Goal: Navigation & Orientation: Go to known website

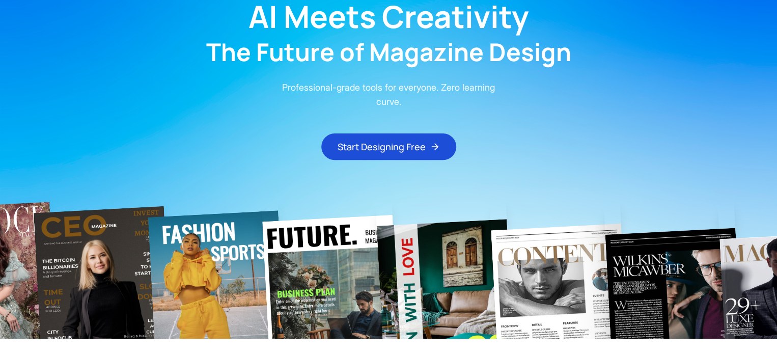
scroll to position [102, 0]
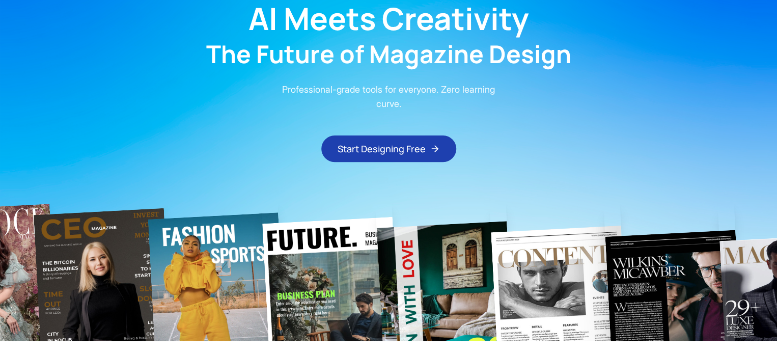
click at [398, 149] on button "Start Designing Free" at bounding box center [388, 149] width 135 height 26
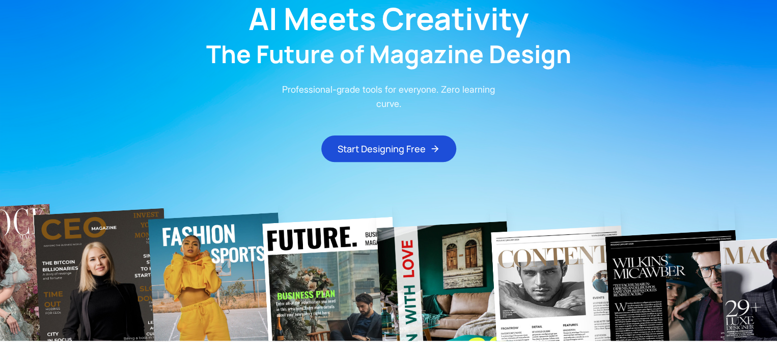
scroll to position [0, 0]
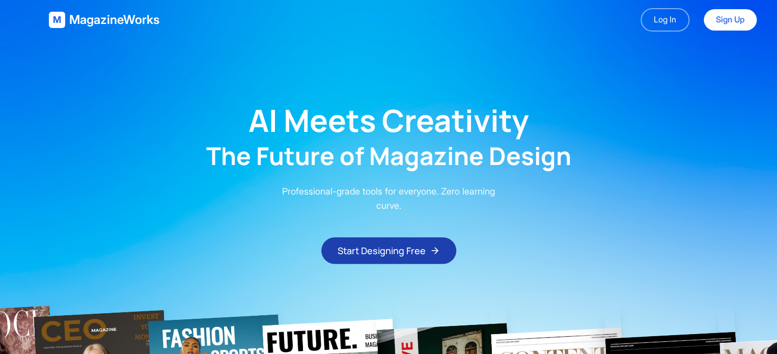
click at [379, 256] on button "Start Designing Free" at bounding box center [388, 250] width 135 height 26
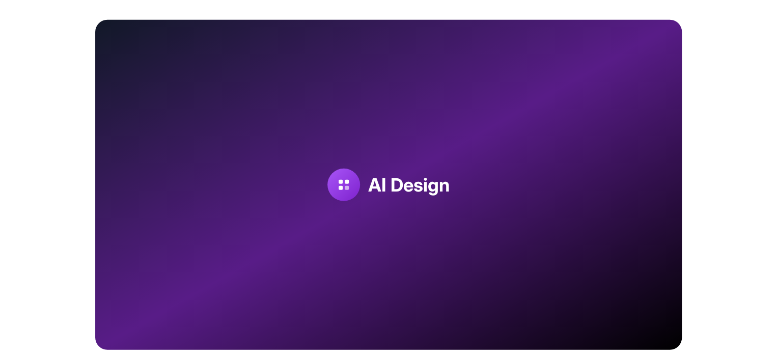
scroll to position [1274, 0]
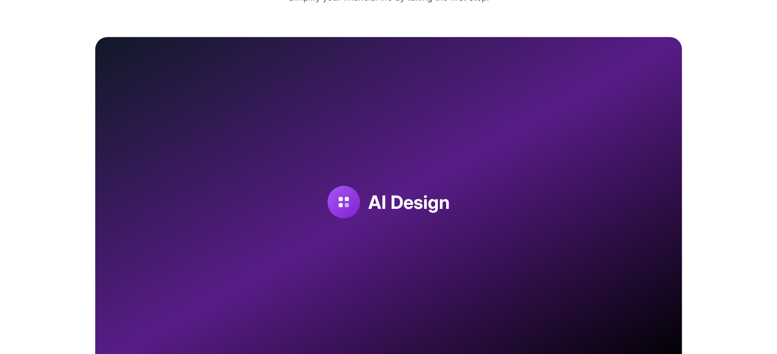
click at [342, 202] on div at bounding box center [344, 202] width 10 height 10
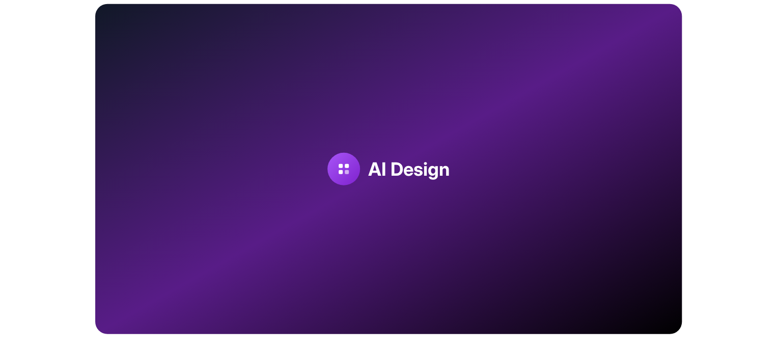
scroll to position [1325, 0]
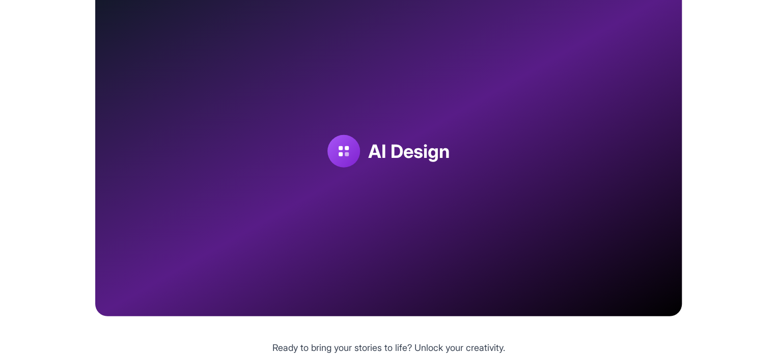
click at [340, 334] on div "Make AI Realize Your Magazine Dreams Simplify your financial life by taking the…" at bounding box center [388, 150] width 587 height 487
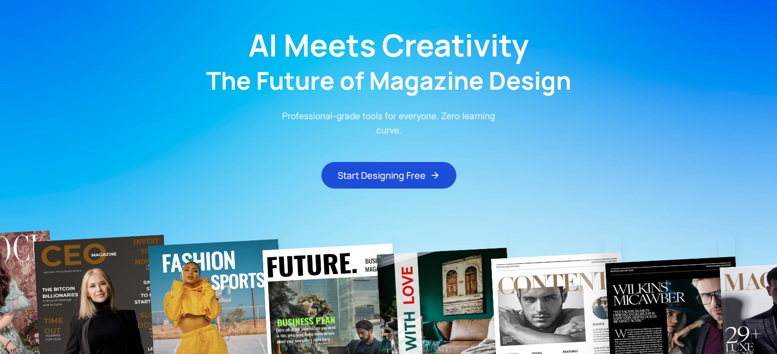
scroll to position [0, 0]
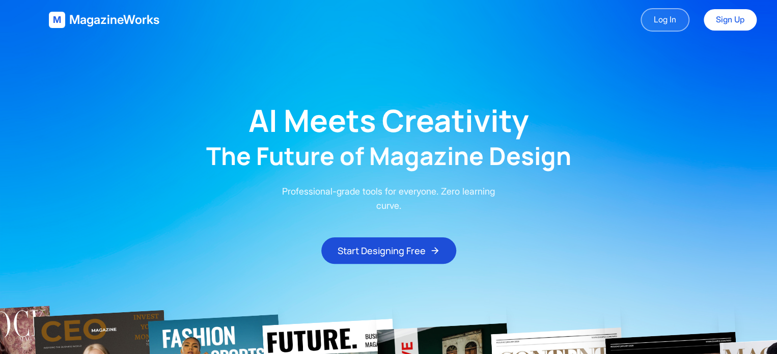
click at [679, 22] on link "Log In" at bounding box center [665, 19] width 49 height 23
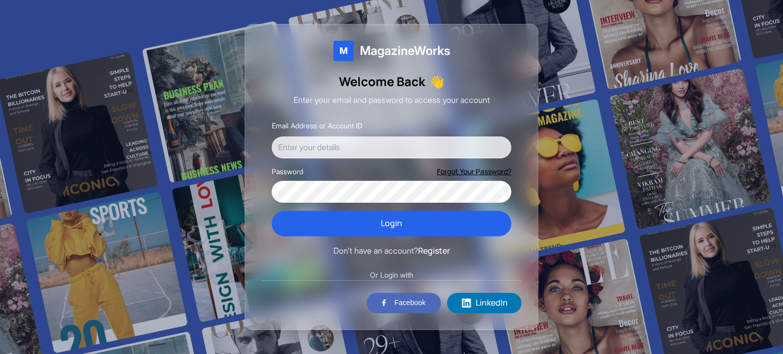
click at [388, 157] on input "Email Address or Account ID" at bounding box center [391, 148] width 239 height 22
click at [393, 151] on input "Email Address or Account ID" at bounding box center [391, 148] width 239 height 22
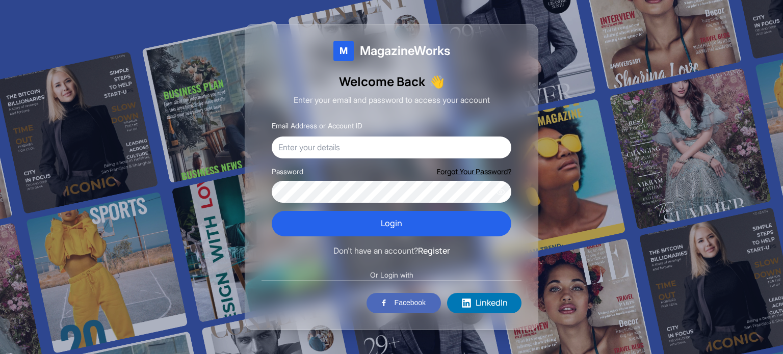
click at [525, 101] on div "M MagazineWorks Welcome Back 👋 Enter your email and password to access your acc…" at bounding box center [391, 177] width 293 height 306
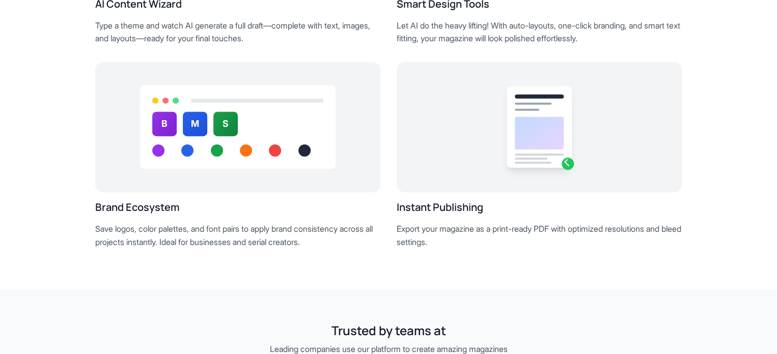
scroll to position [866, 0]
